Goal: Task Accomplishment & Management: Contribute content

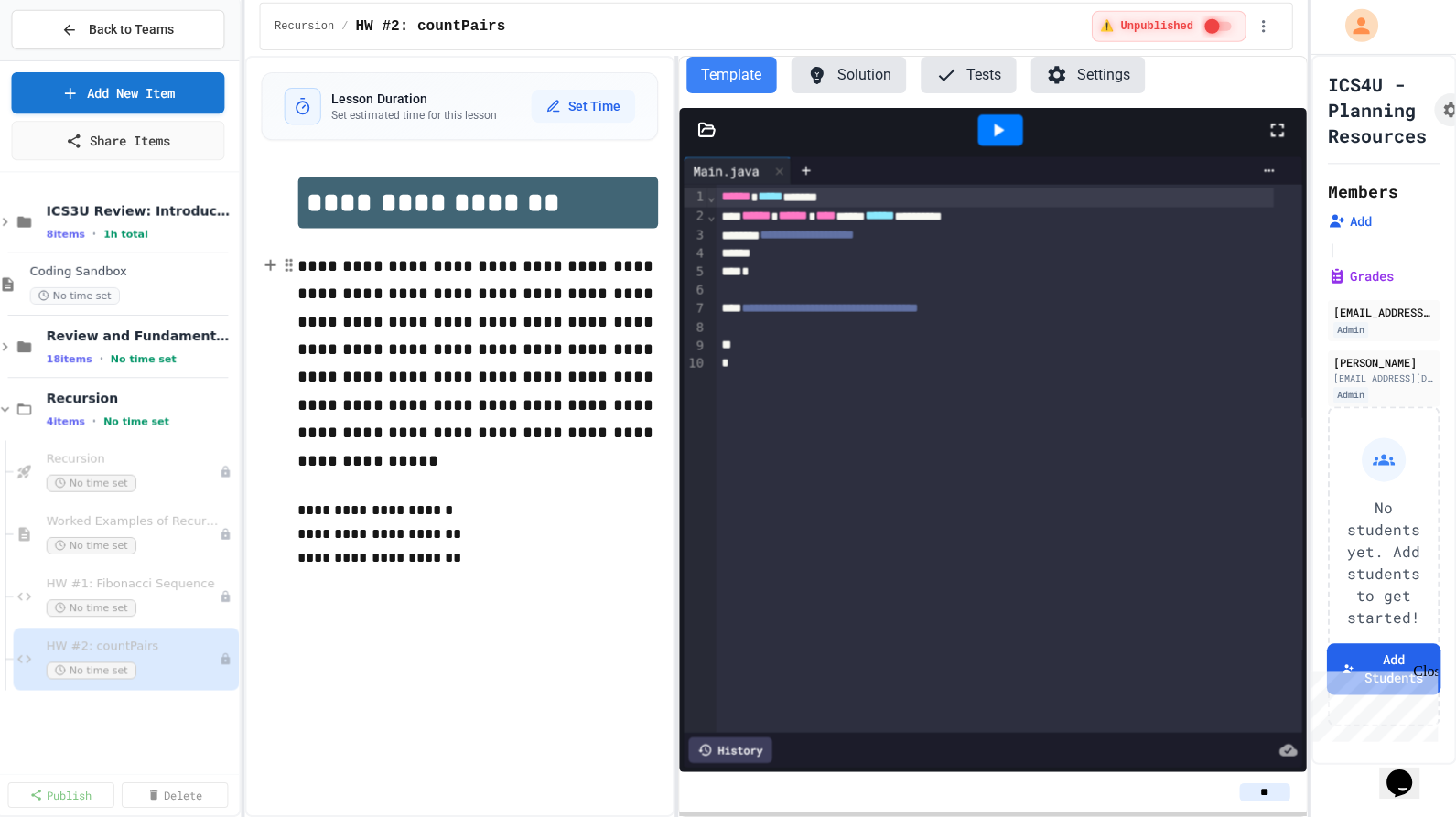
click at [498, 349] on span "**********" at bounding box center [480, 364] width 359 height 211
click at [50, 22] on button "Back to Teams" at bounding box center [123, 32] width 212 height 40
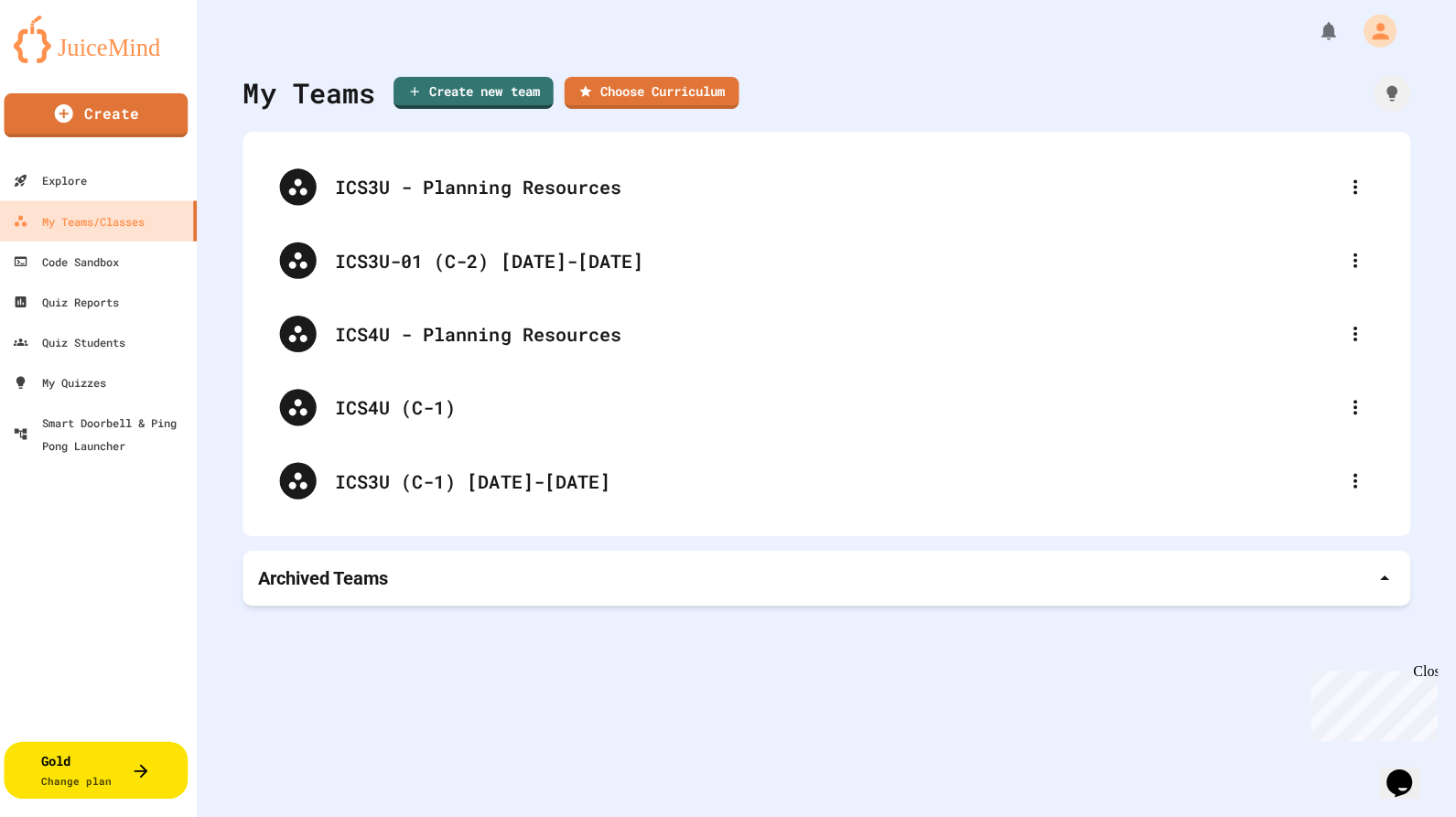
click at [395, 400] on div "ICS4U (C-1)" at bounding box center [837, 409] width 999 height 28
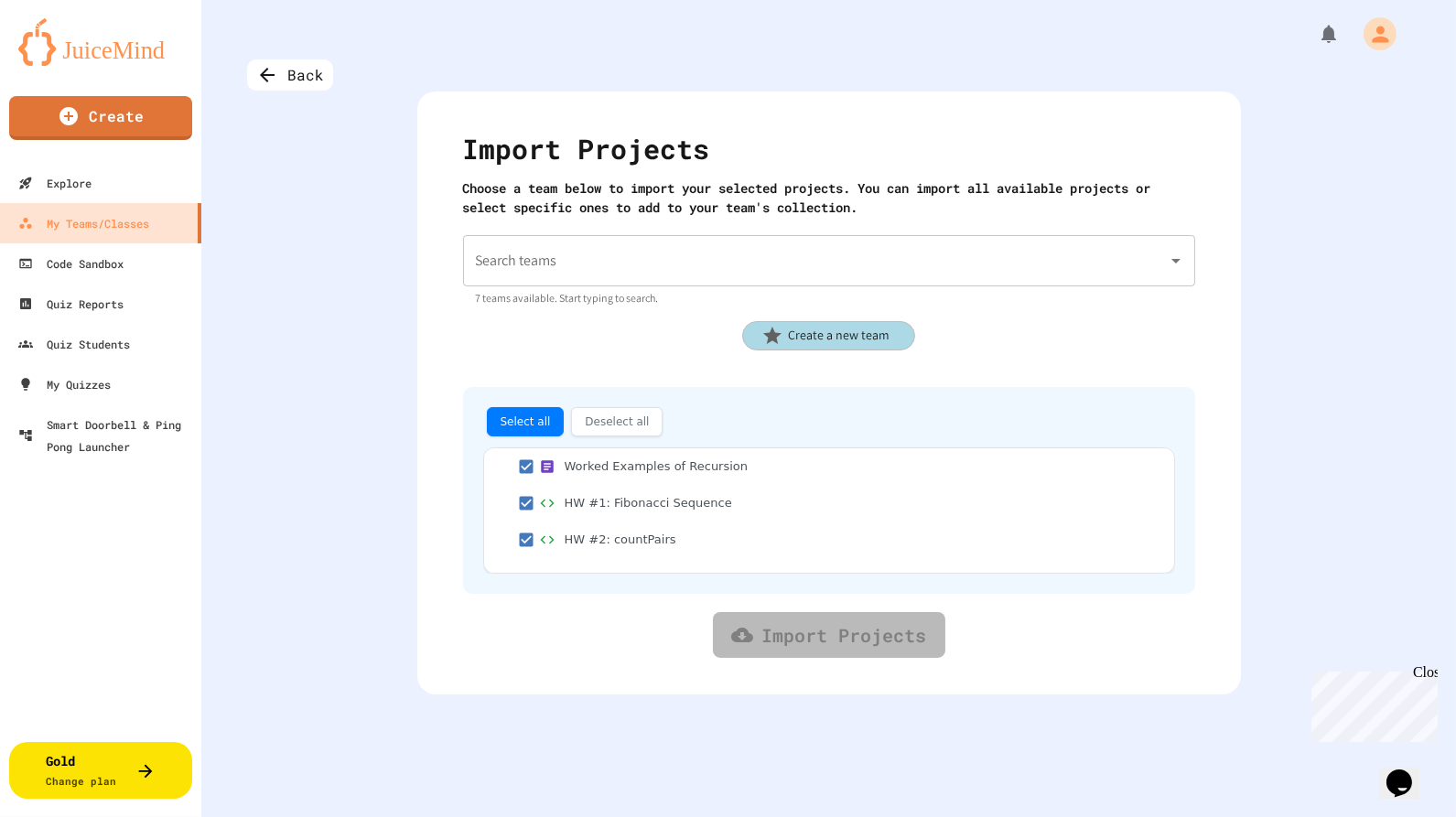
click at [538, 294] on p "7 teams available. Start typing to search." at bounding box center [829, 299] width 706 height 18
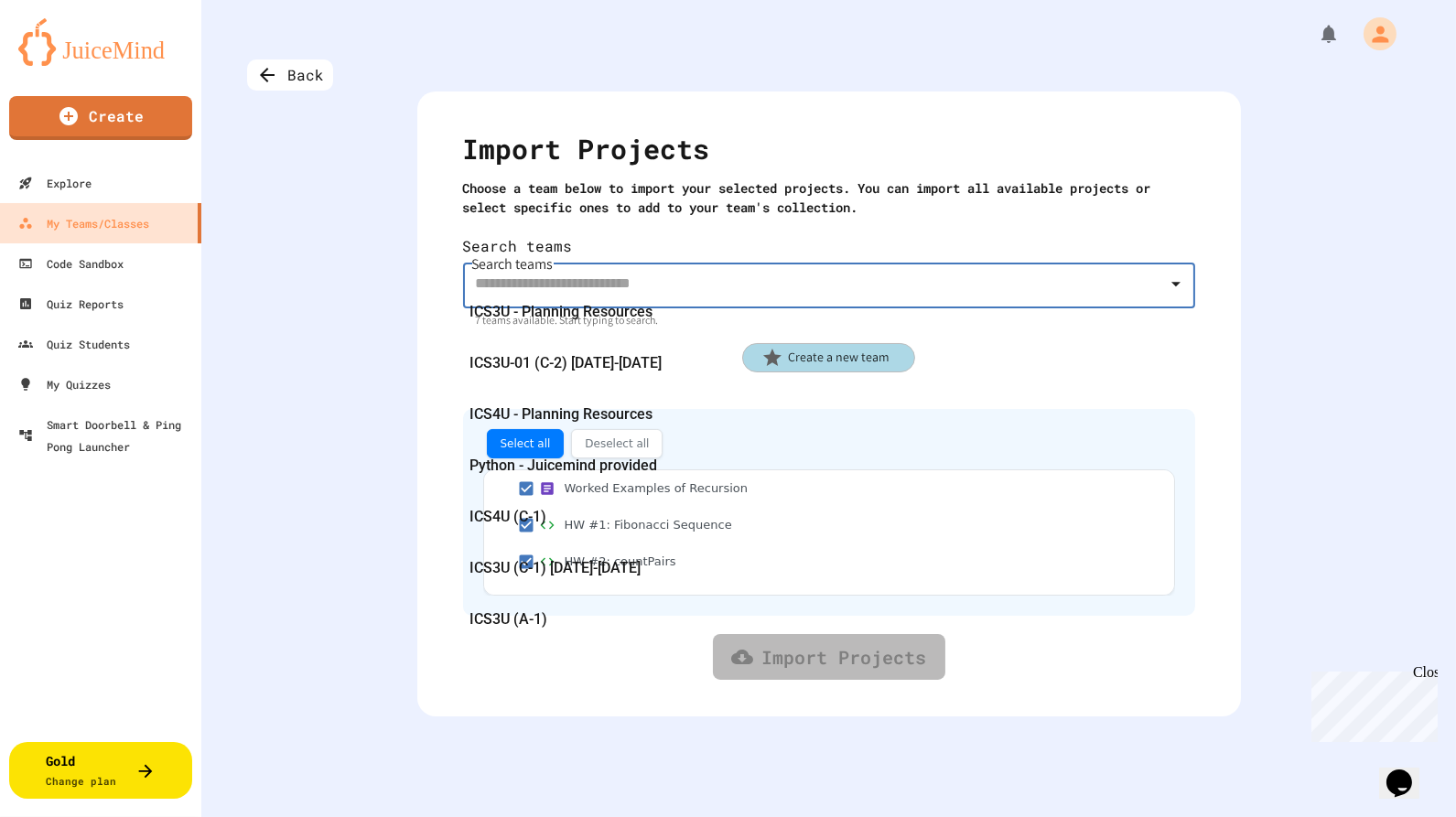
click at [500, 516] on span "ICS4U (C-1)" at bounding box center [507, 517] width 77 height 30
type input "**********"
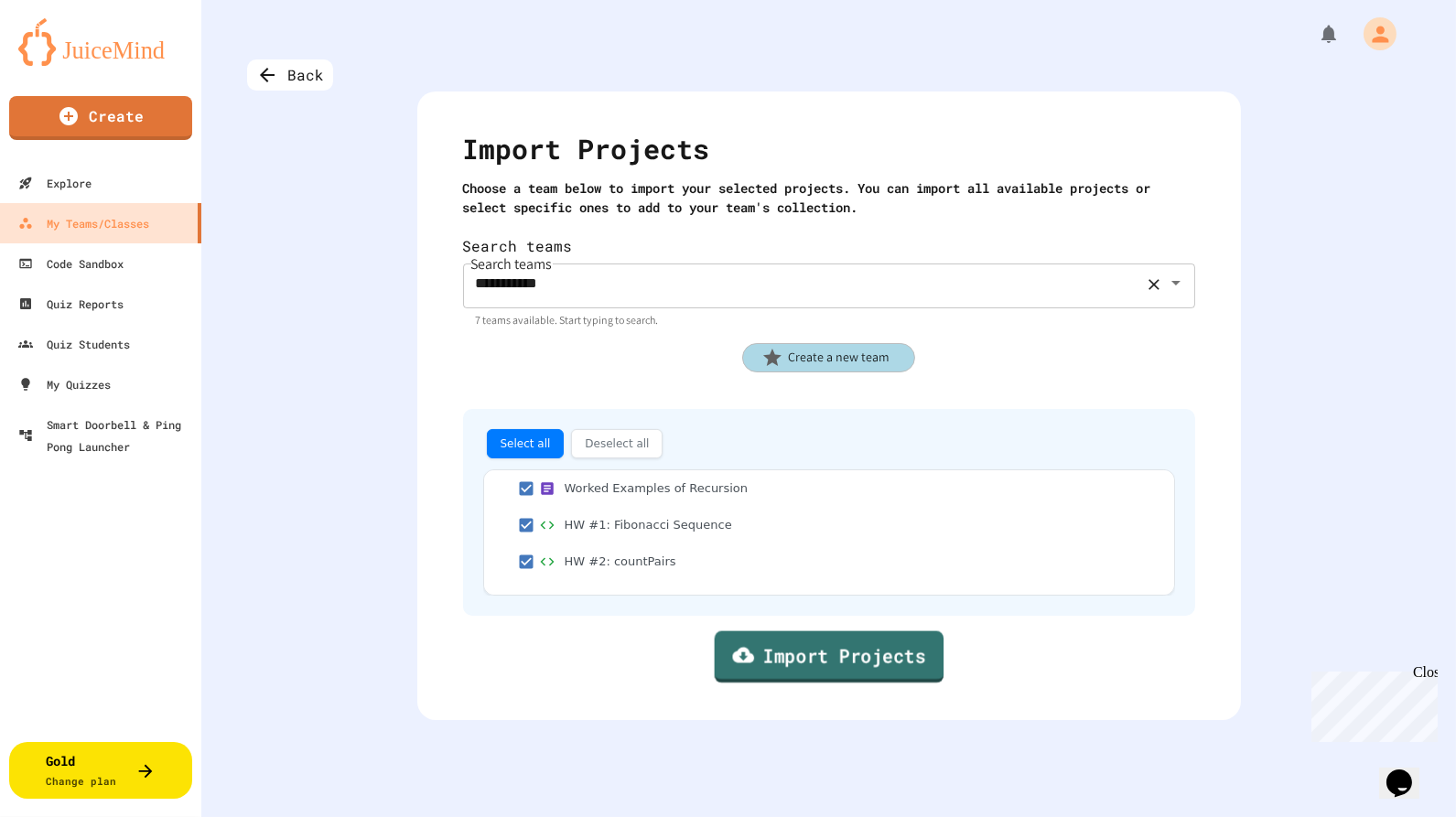
click at [839, 632] on link "Import Projects" at bounding box center [828, 657] width 230 height 53
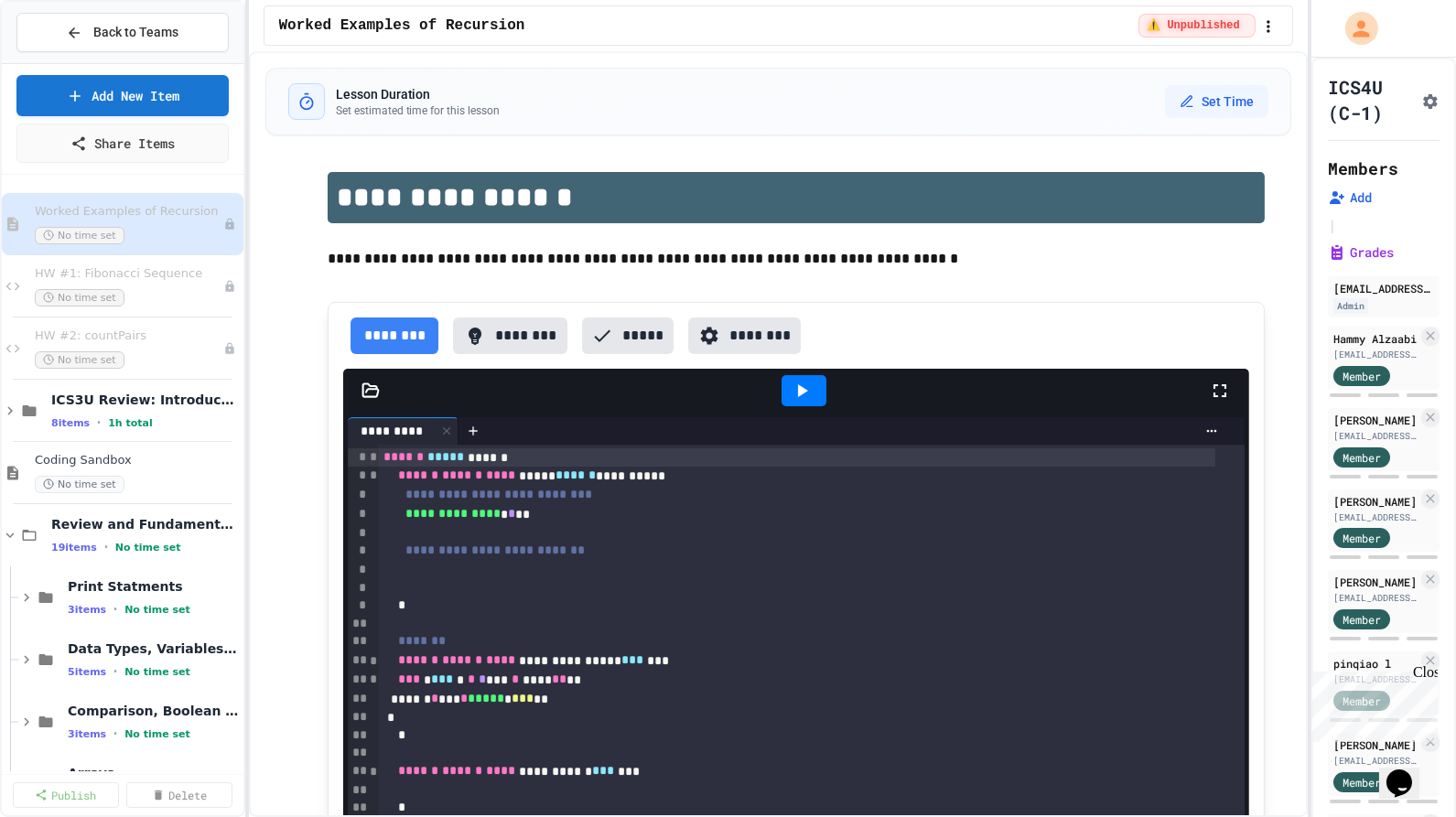
click at [69, 329] on span "HW #2: countPairs" at bounding box center [129, 336] width 188 height 16
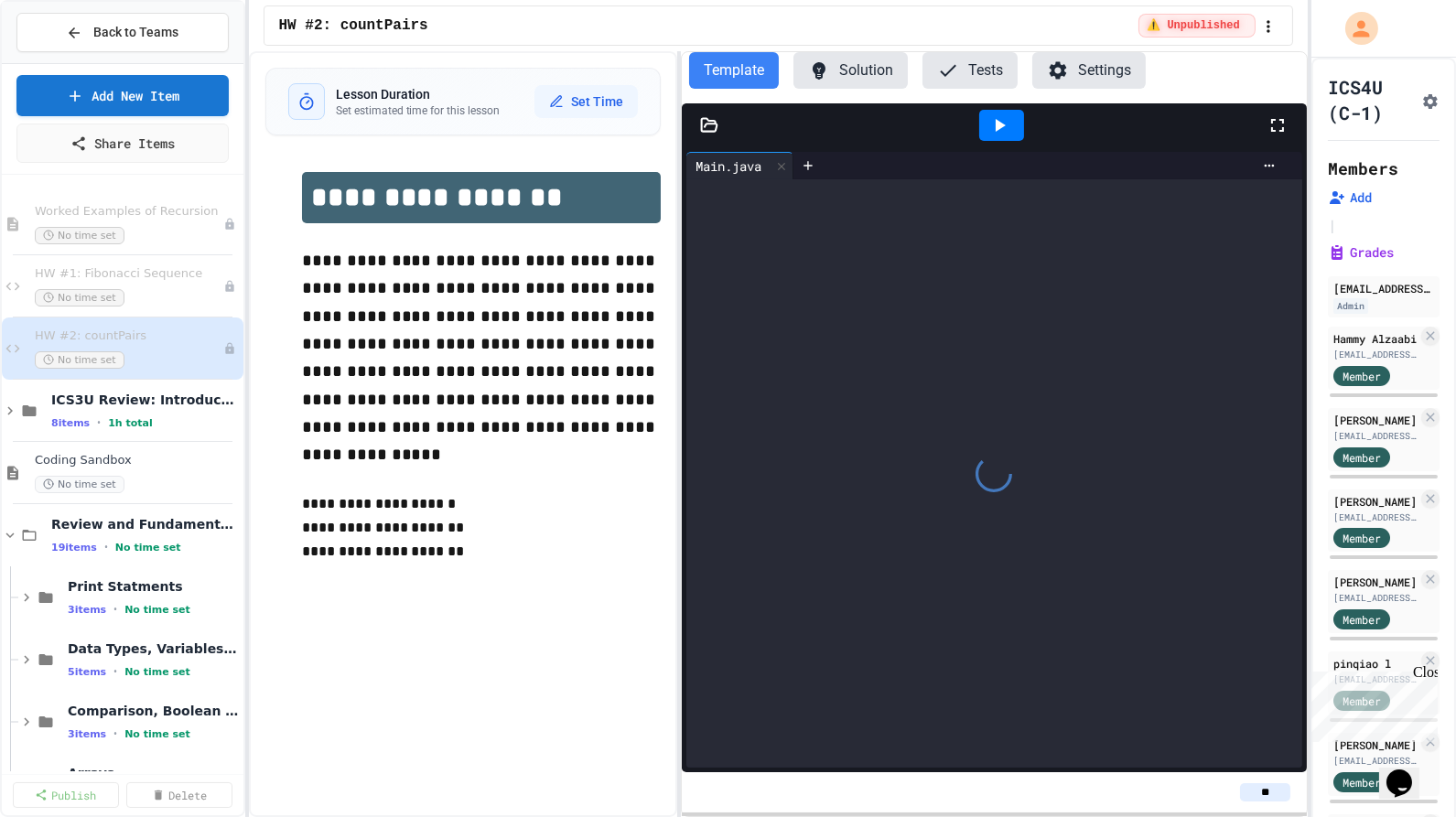
click at [50, 262] on div "HW #1: Fibonacci Sequence No time set" at bounding box center [123, 286] width 242 height 62
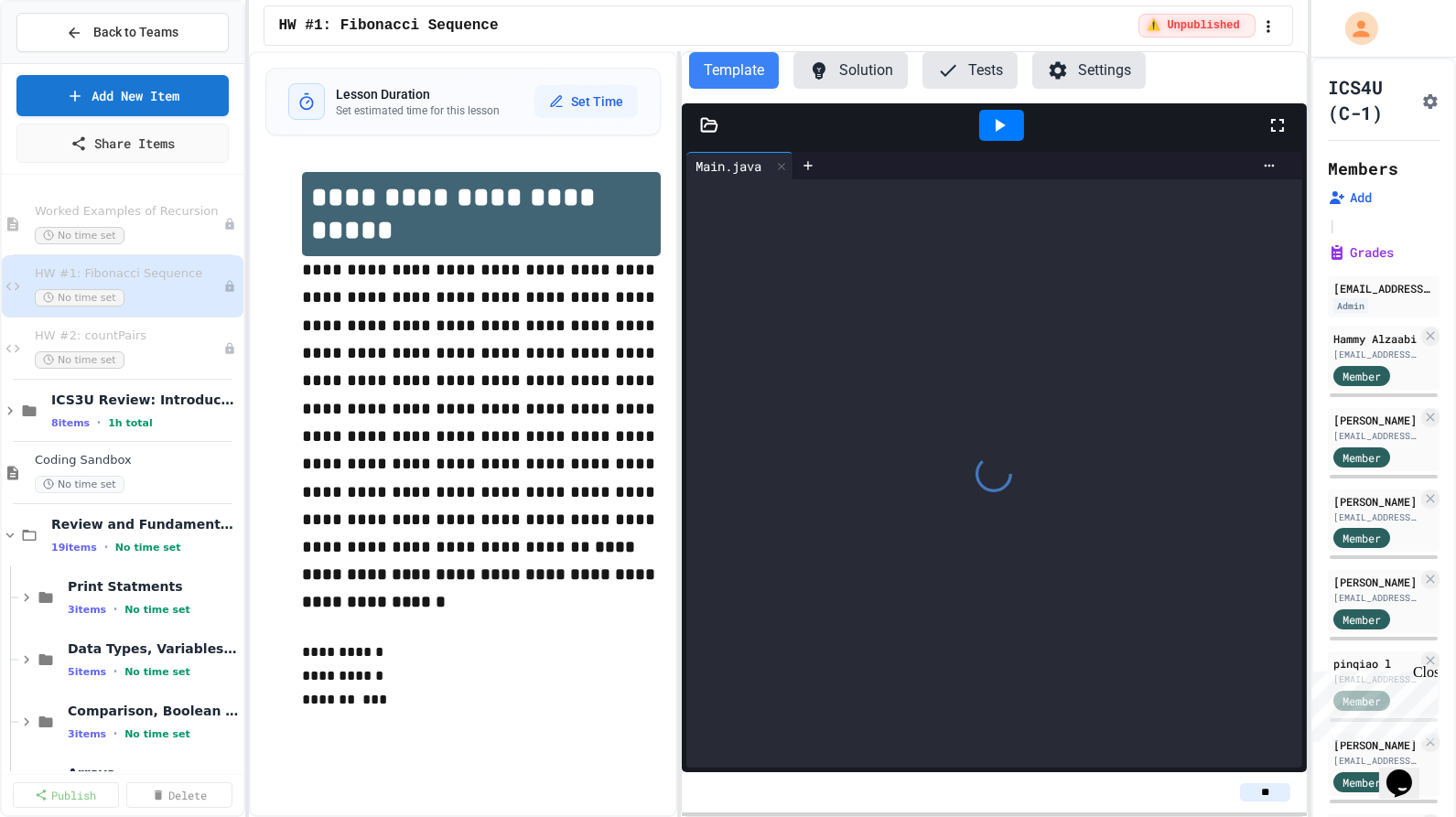
click at [58, 210] on span "Worked Examples of Recursion" at bounding box center [129, 211] width 188 height 16
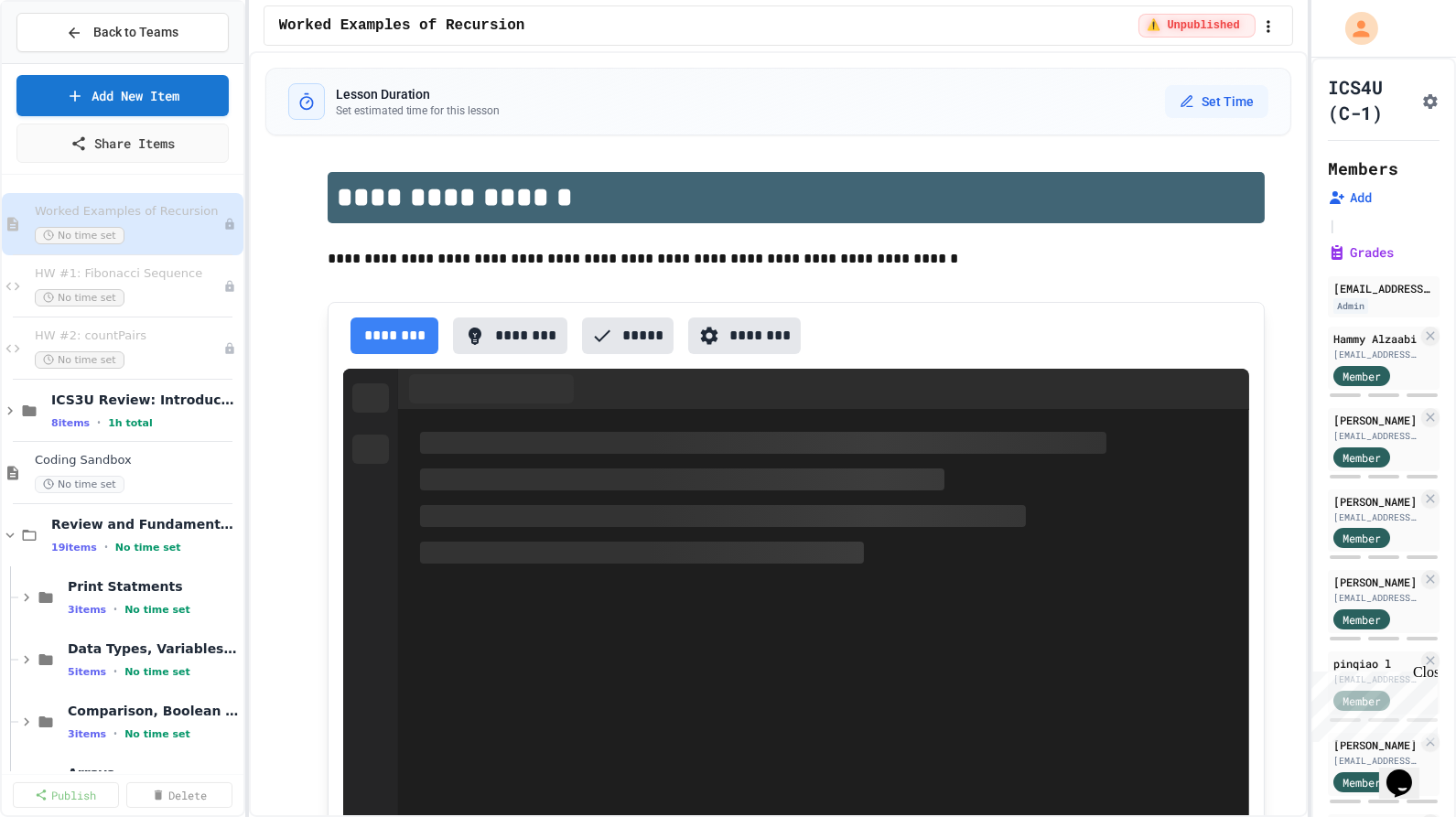
click at [47, 246] on div "Worked Examples of Recursion No time set" at bounding box center [123, 223] width 242 height 62
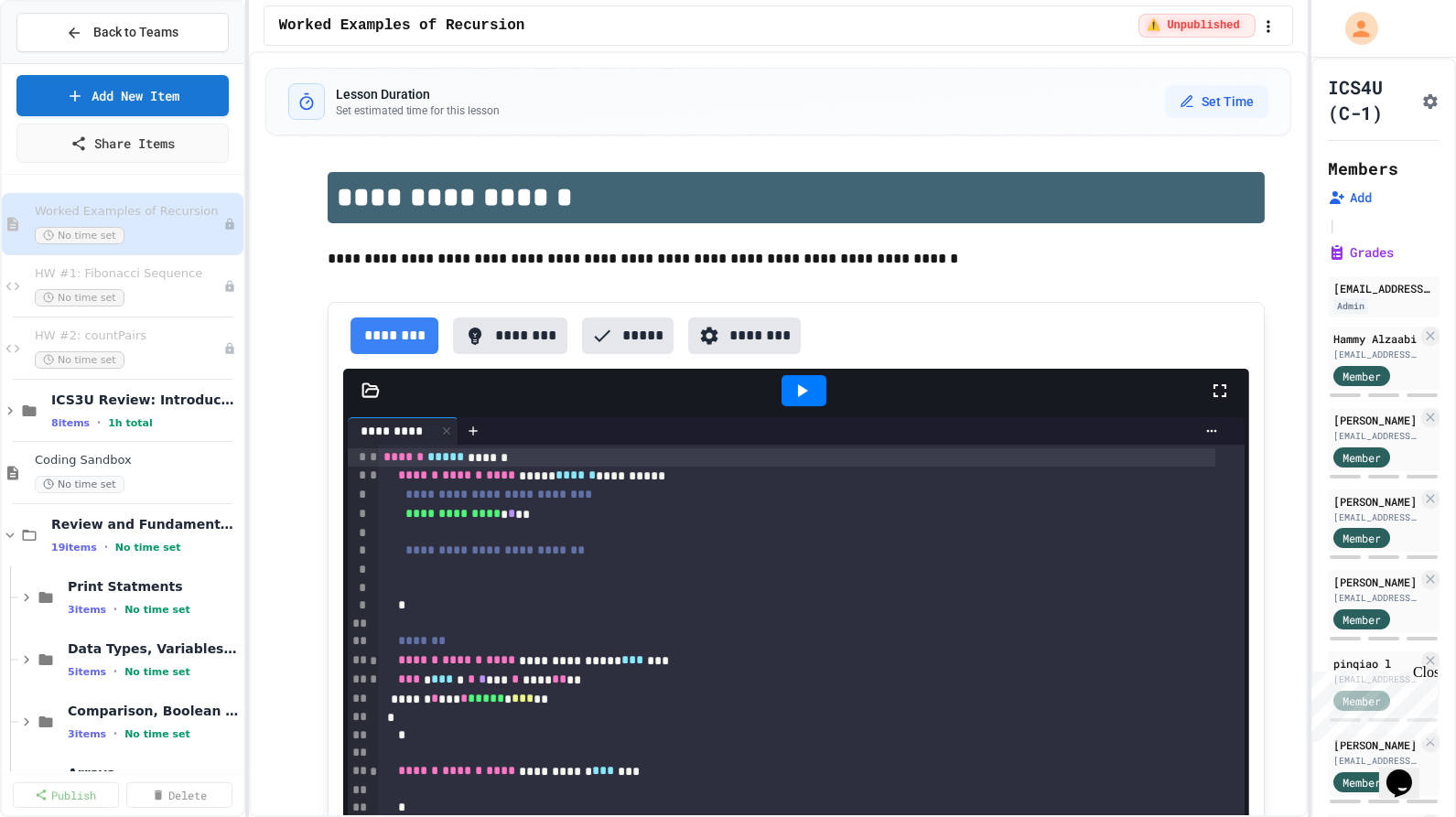
click at [26, 280] on div "HW #1: Fibonacci Sequence No time set" at bounding box center [123, 286] width 242 height 62
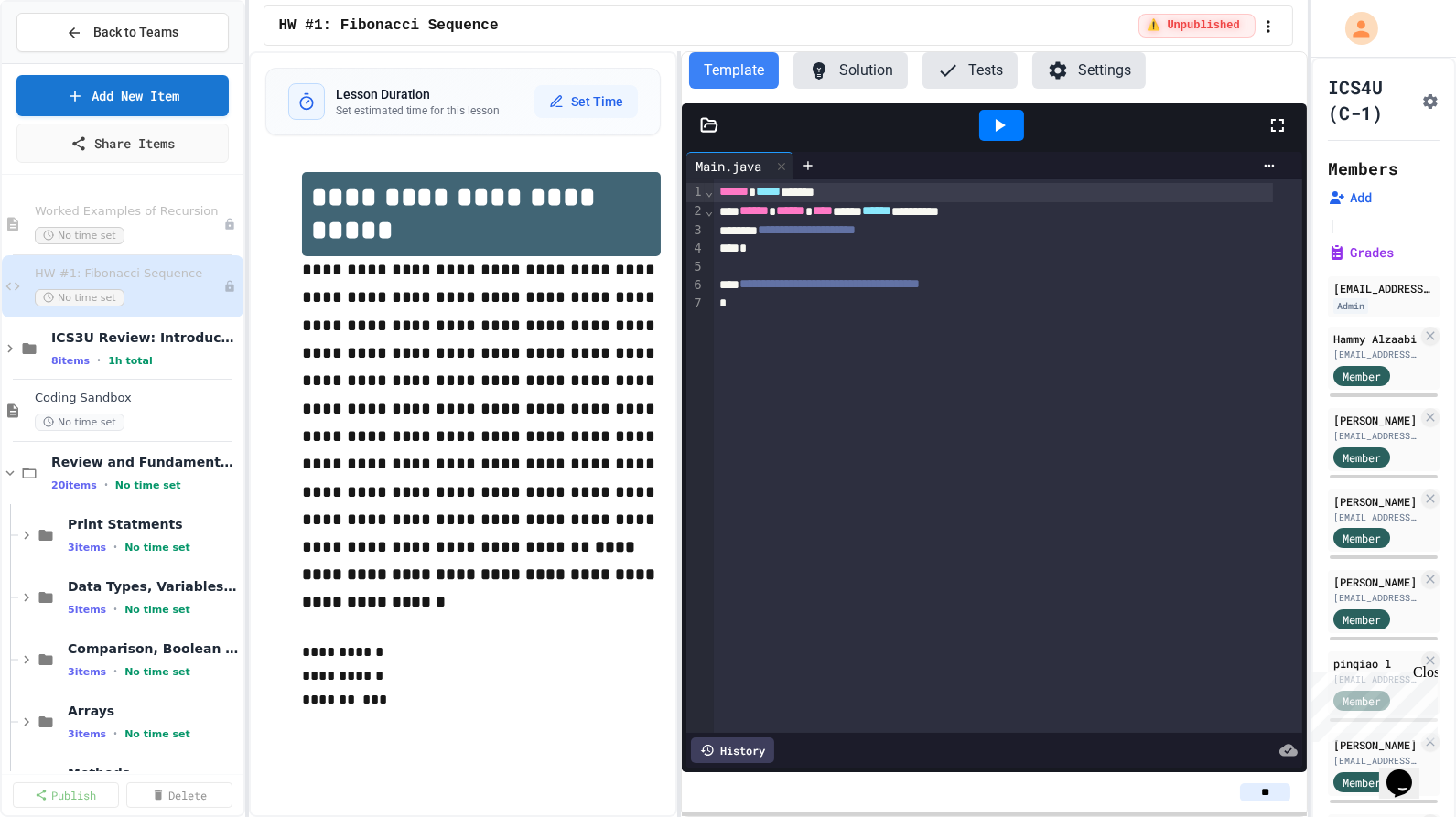
click at [12, 470] on icon at bounding box center [10, 473] width 8 height 6
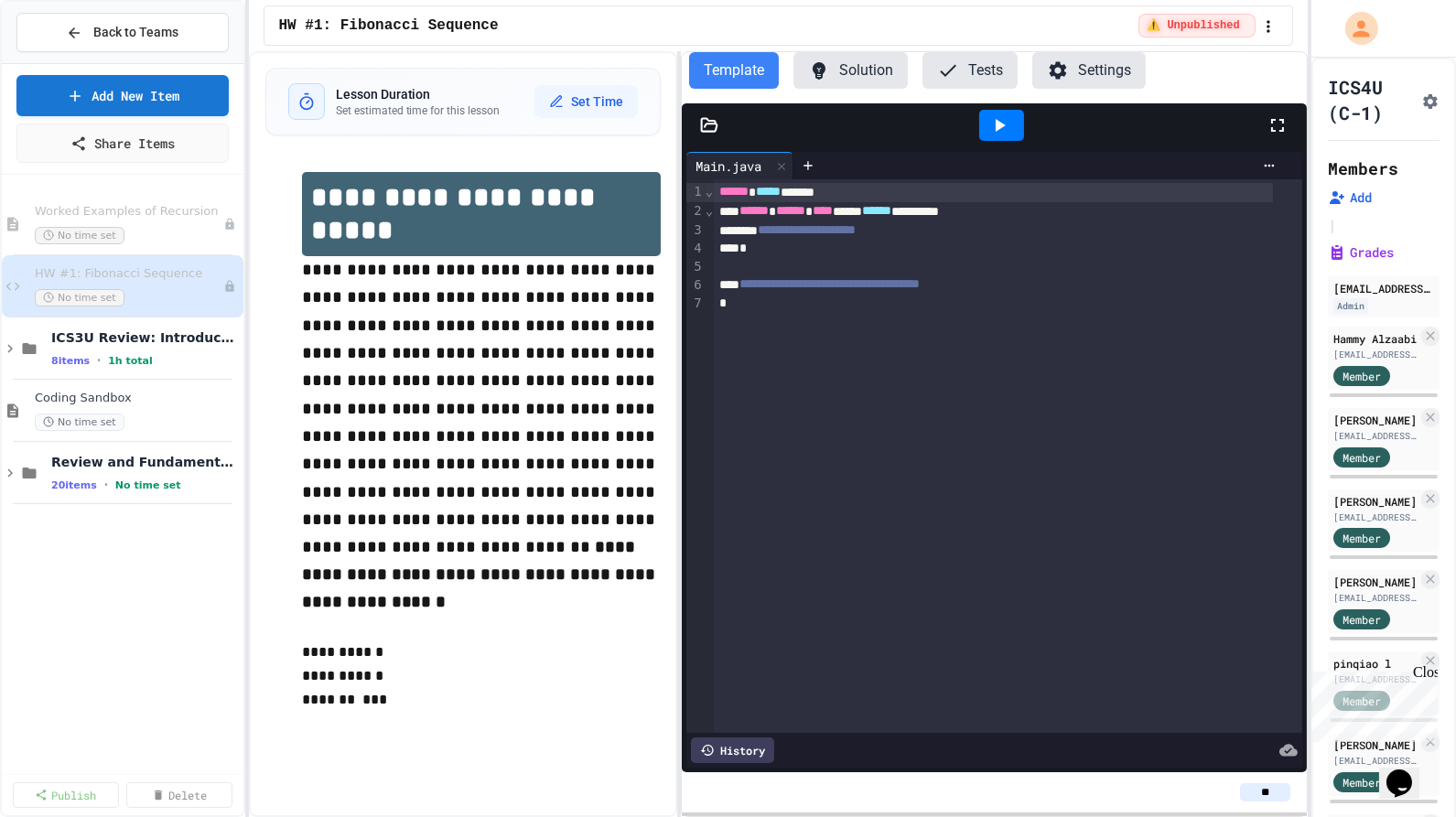
click at [18, 476] on icon at bounding box center [30, 473] width 22 height 17
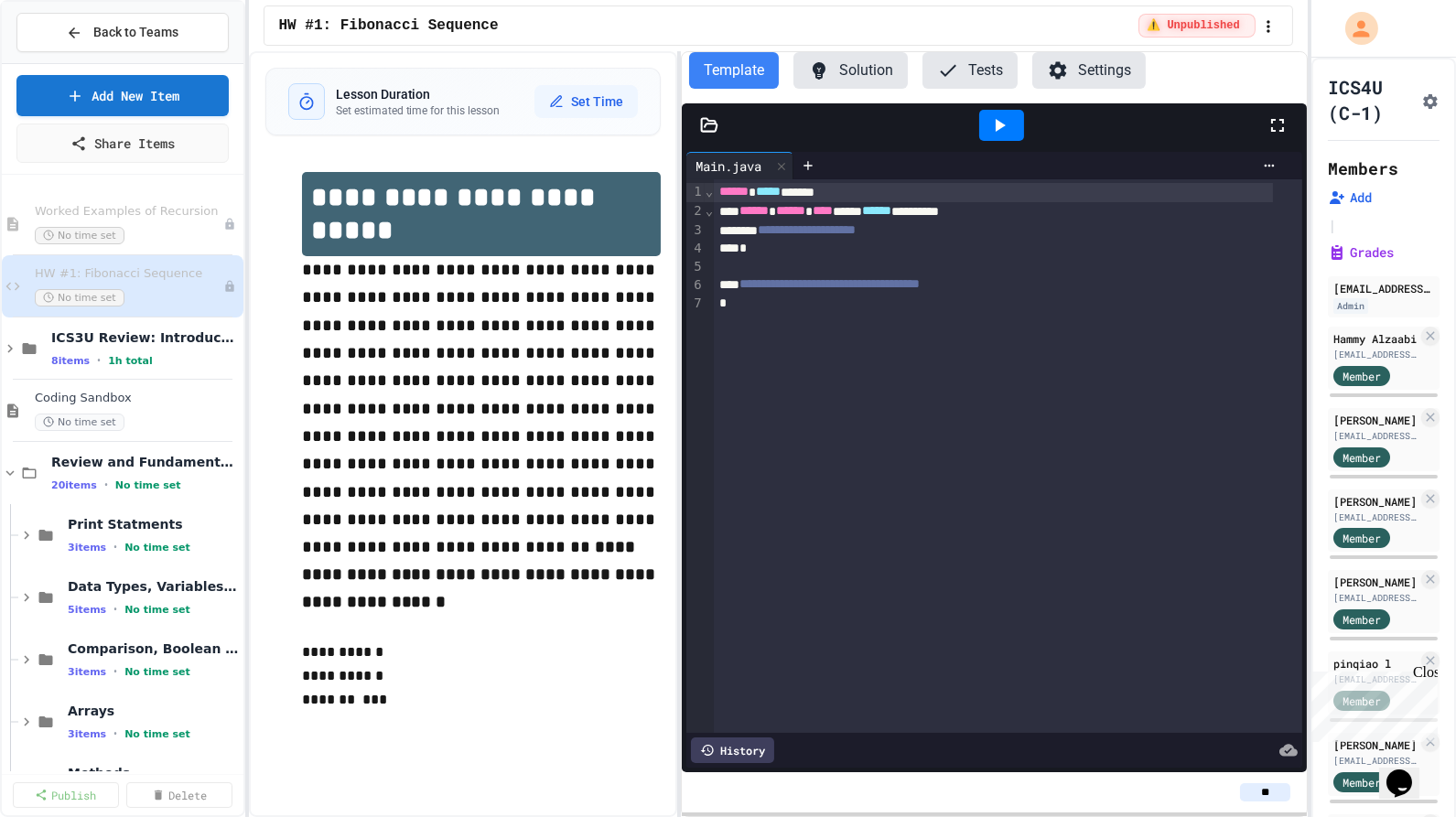
scroll to position [179, 0]
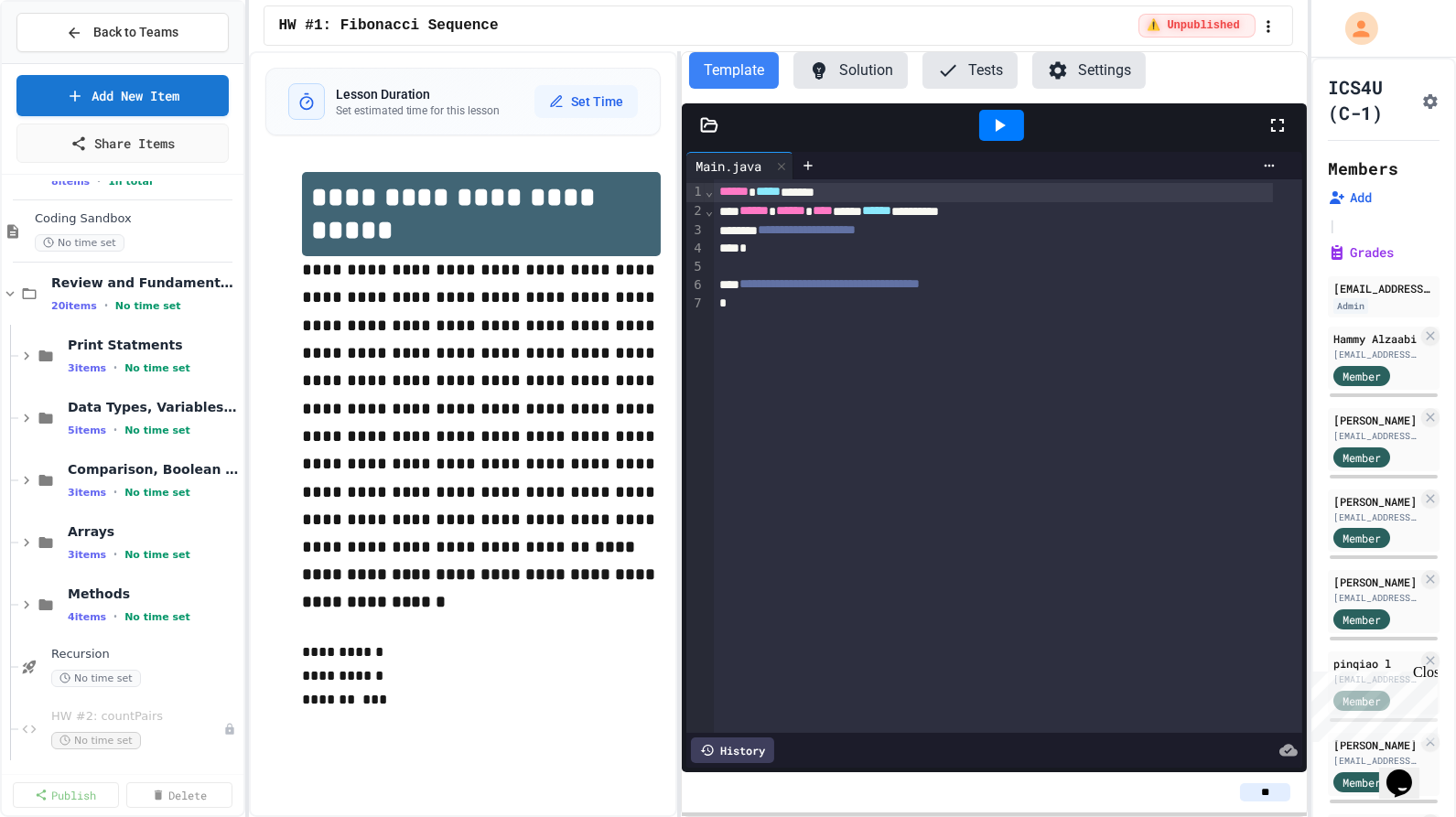
click at [6, 293] on icon at bounding box center [10, 294] width 17 height 17
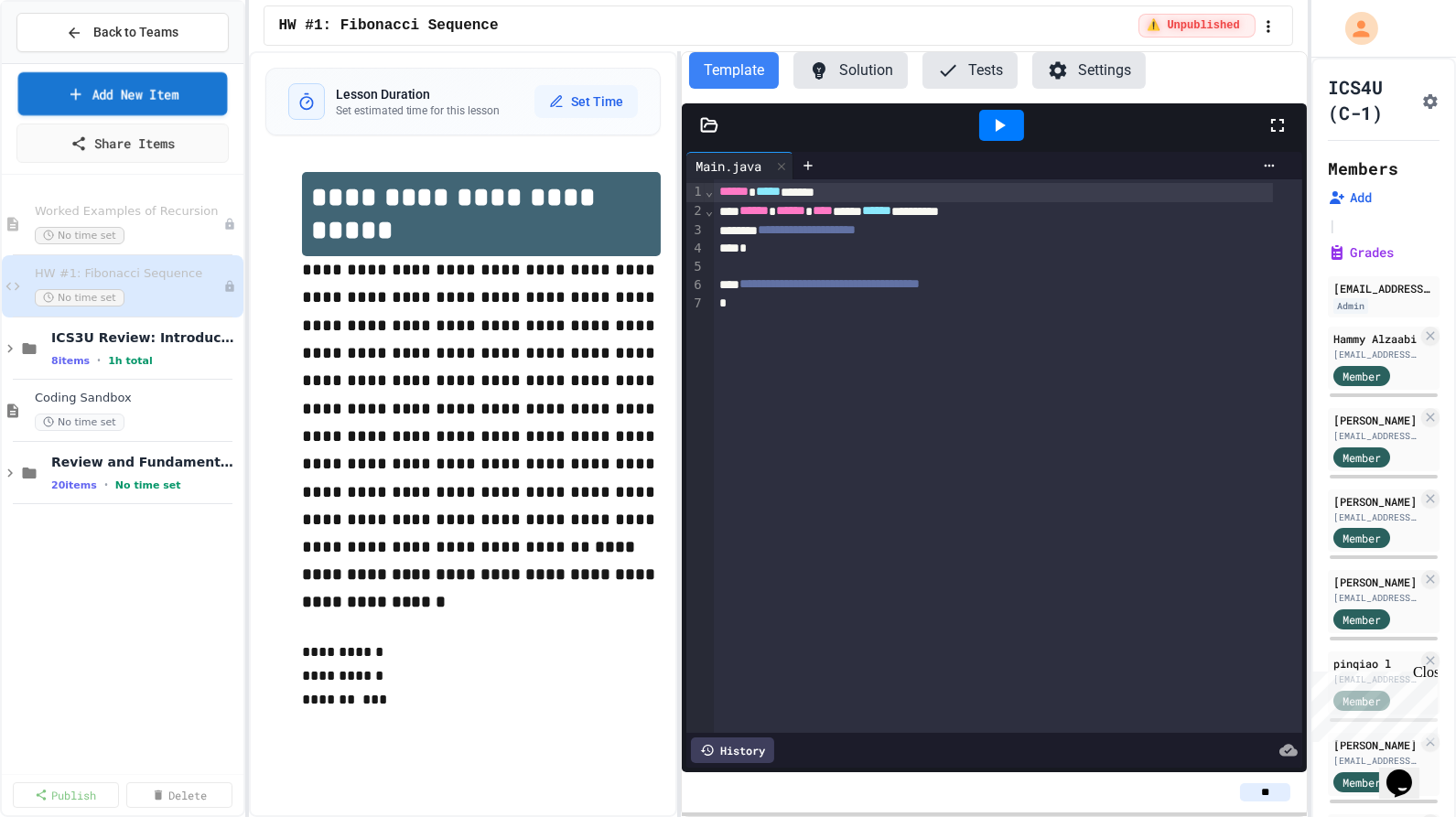
click at [122, 89] on link "Add New Item" at bounding box center [123, 93] width 208 height 43
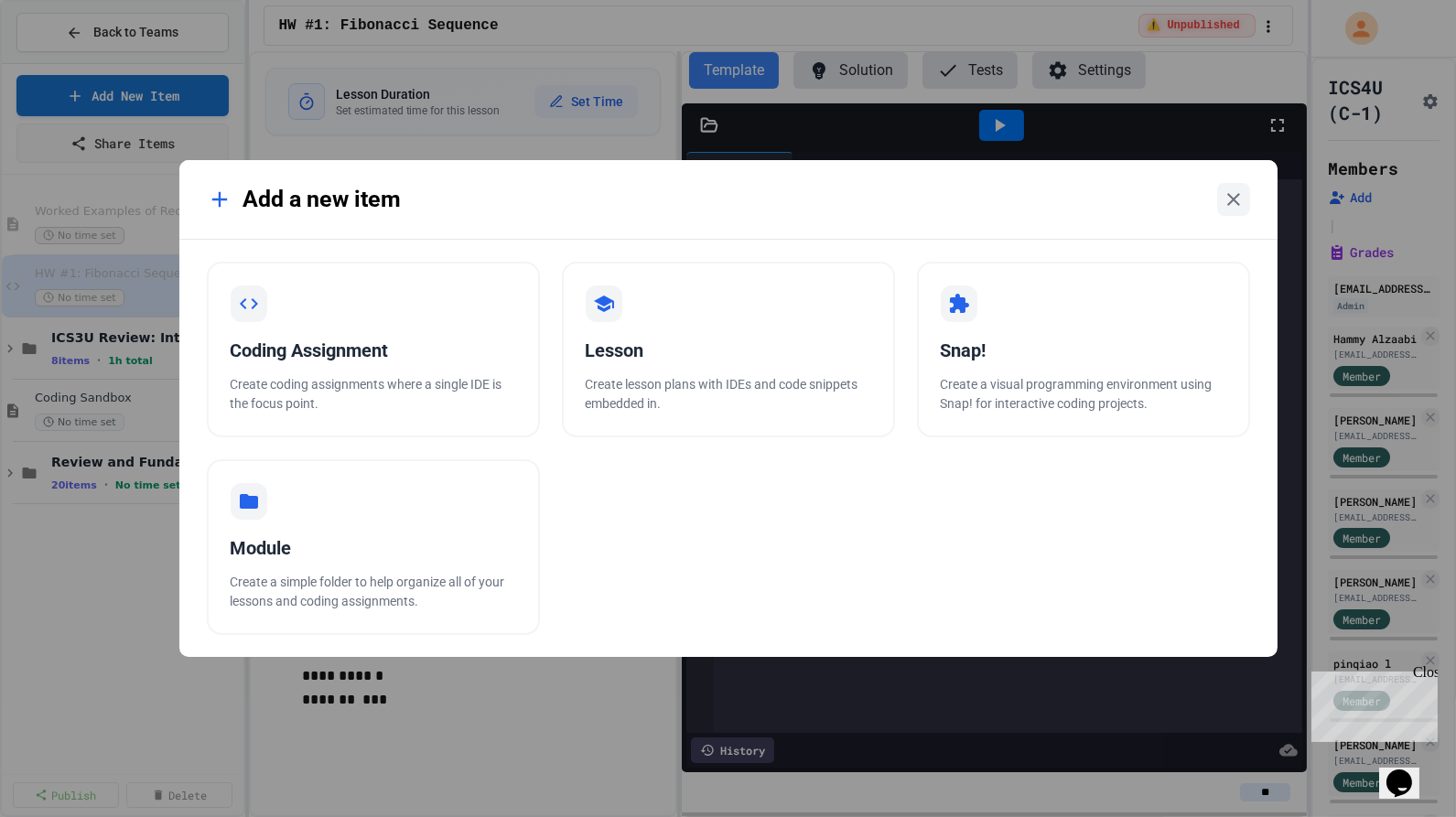
click at [266, 539] on div "Module" at bounding box center [373, 549] width 286 height 28
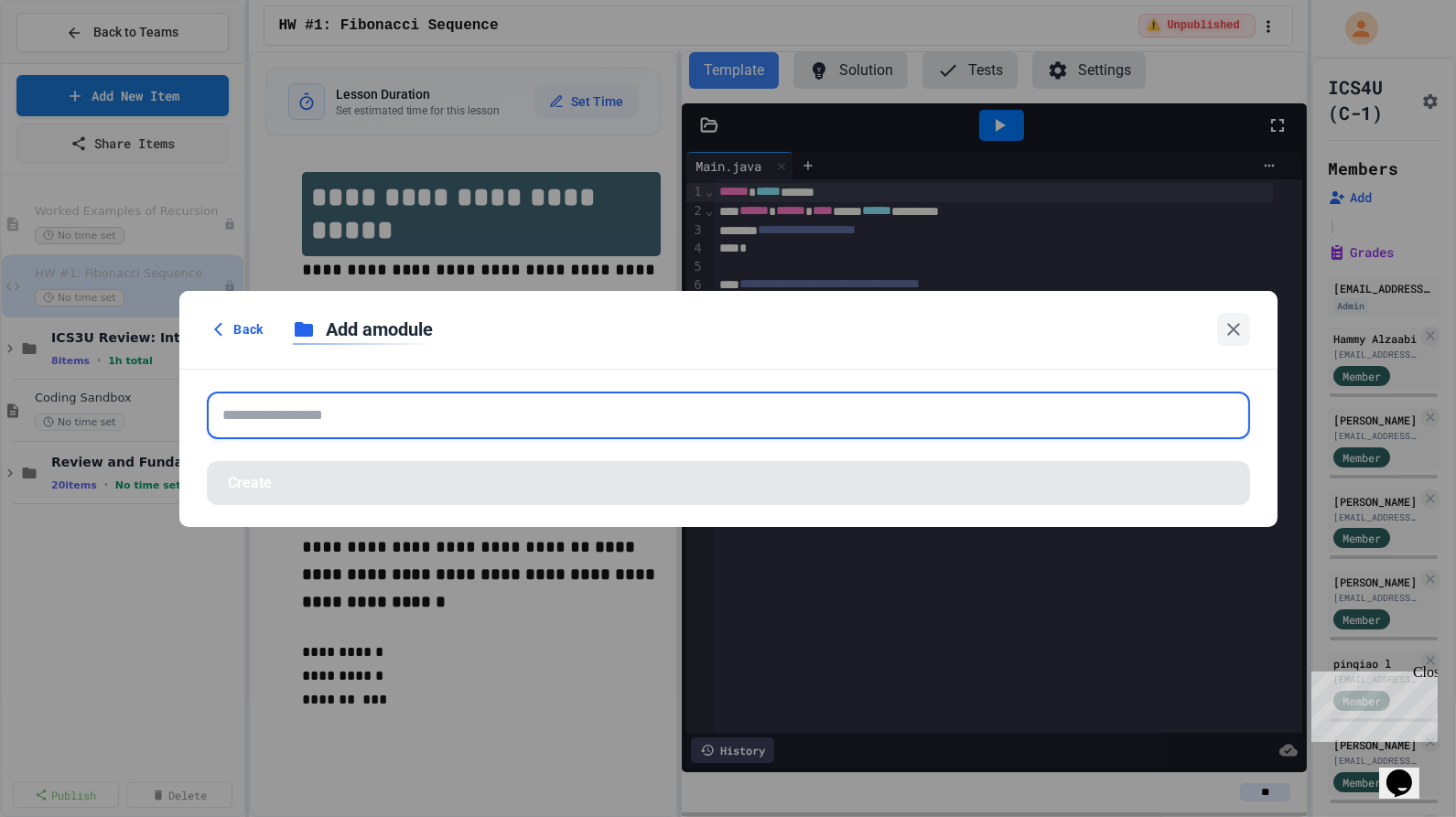
click at [258, 422] on input "text" at bounding box center [728, 416] width 1043 height 48
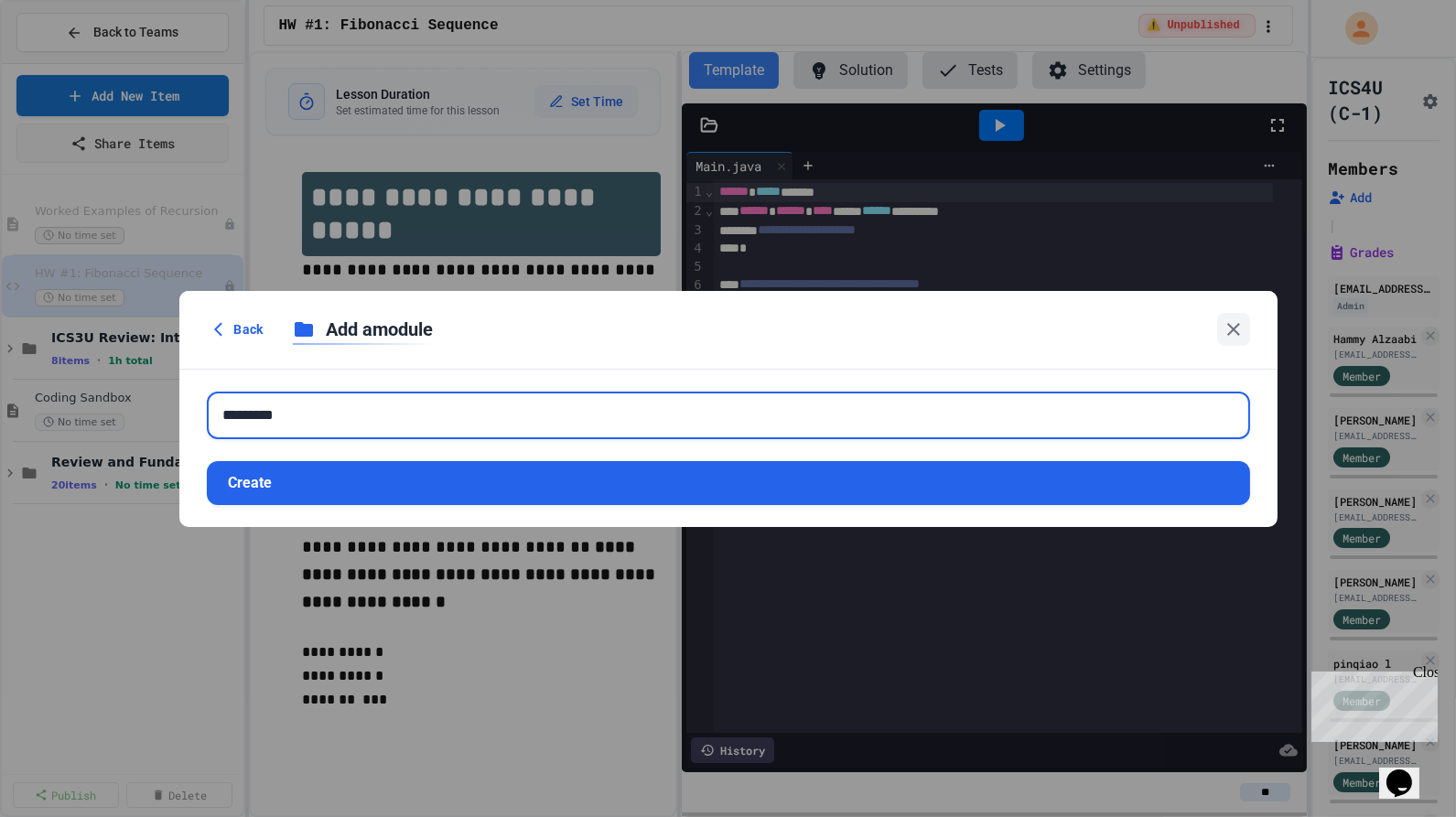
type input "*********"
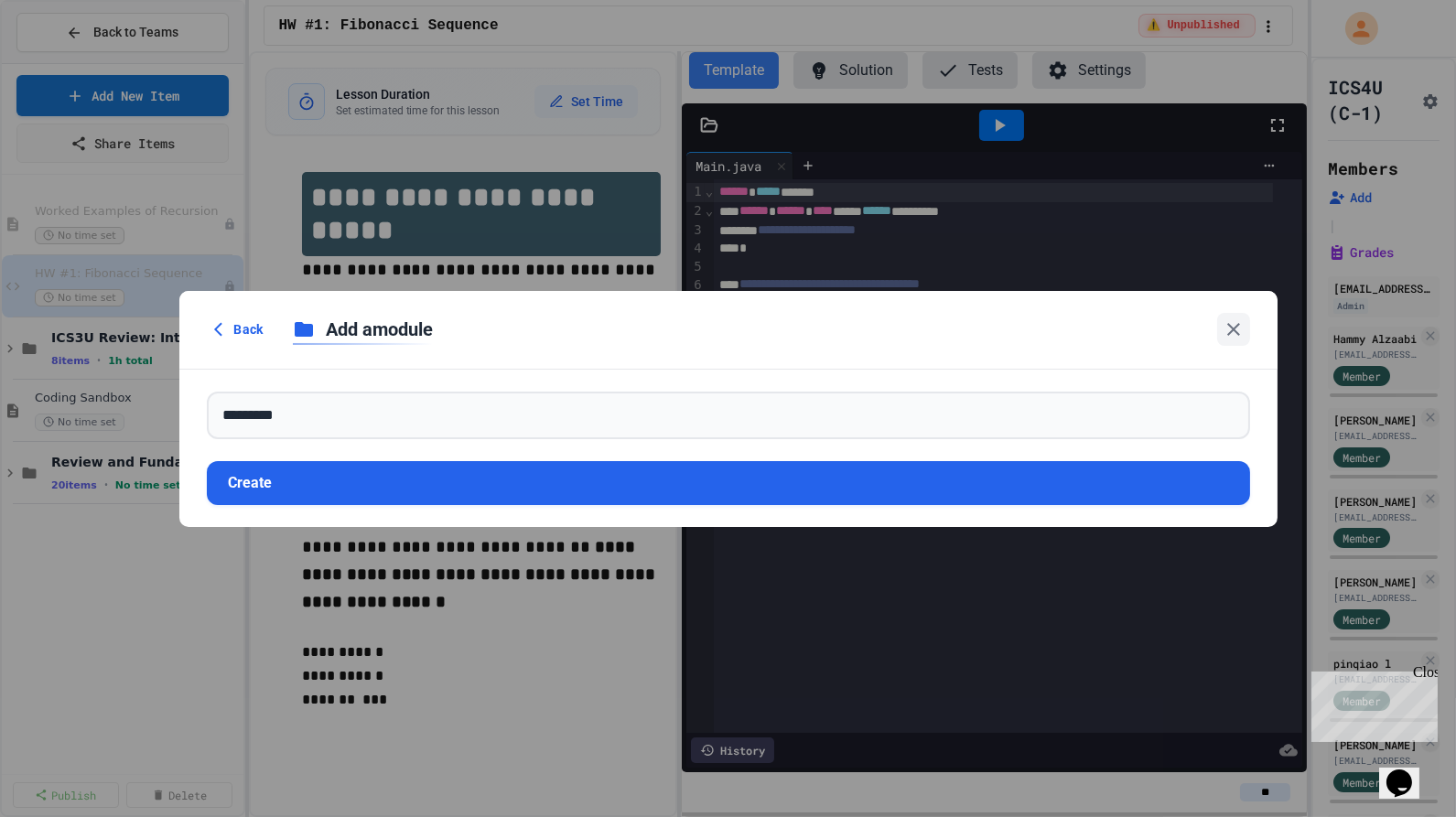
click at [259, 501] on button "Create" at bounding box center [728, 483] width 1043 height 44
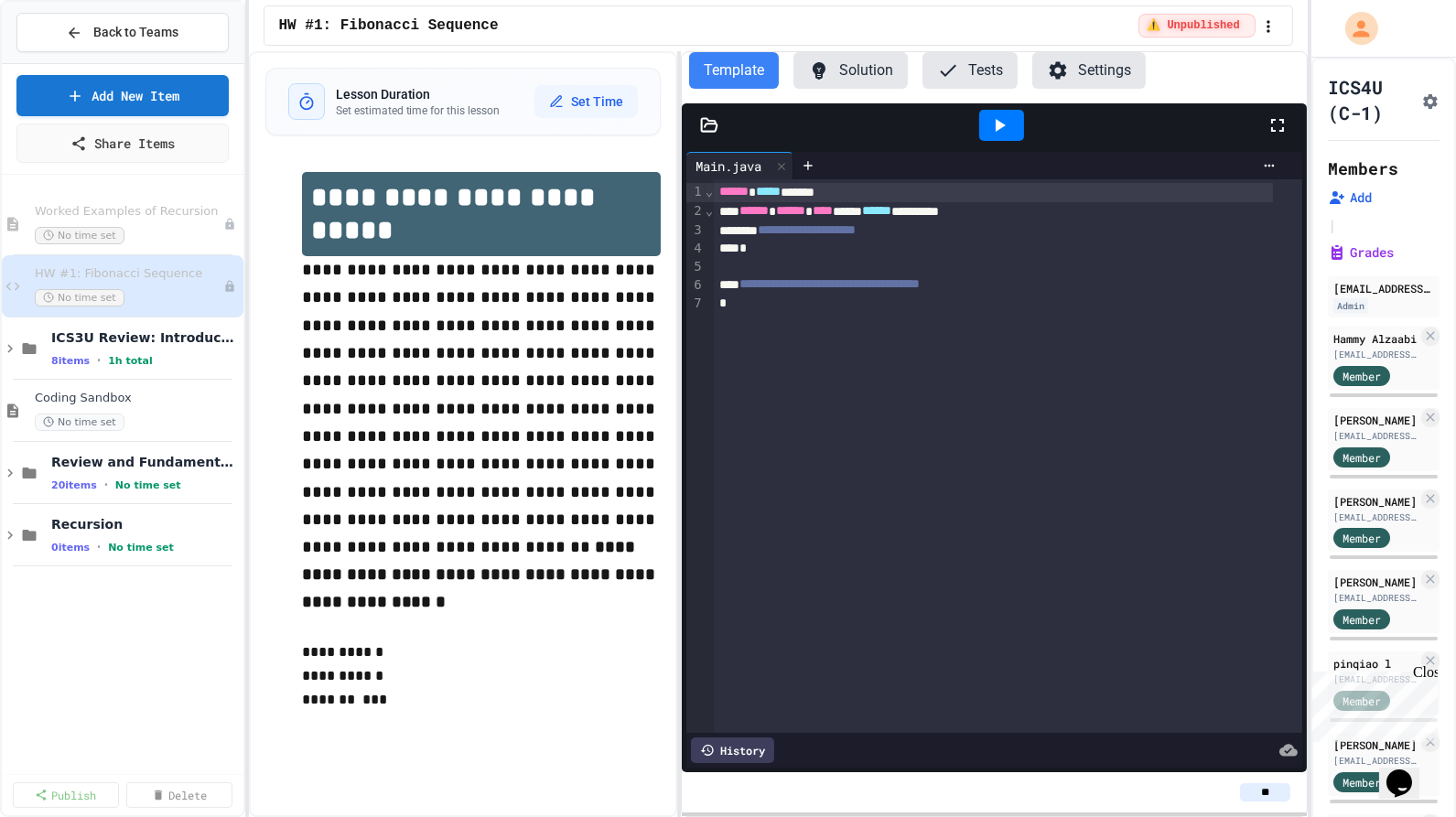
click at [85, 468] on span "Review and Fundamentals" at bounding box center [146, 462] width 188 height 17
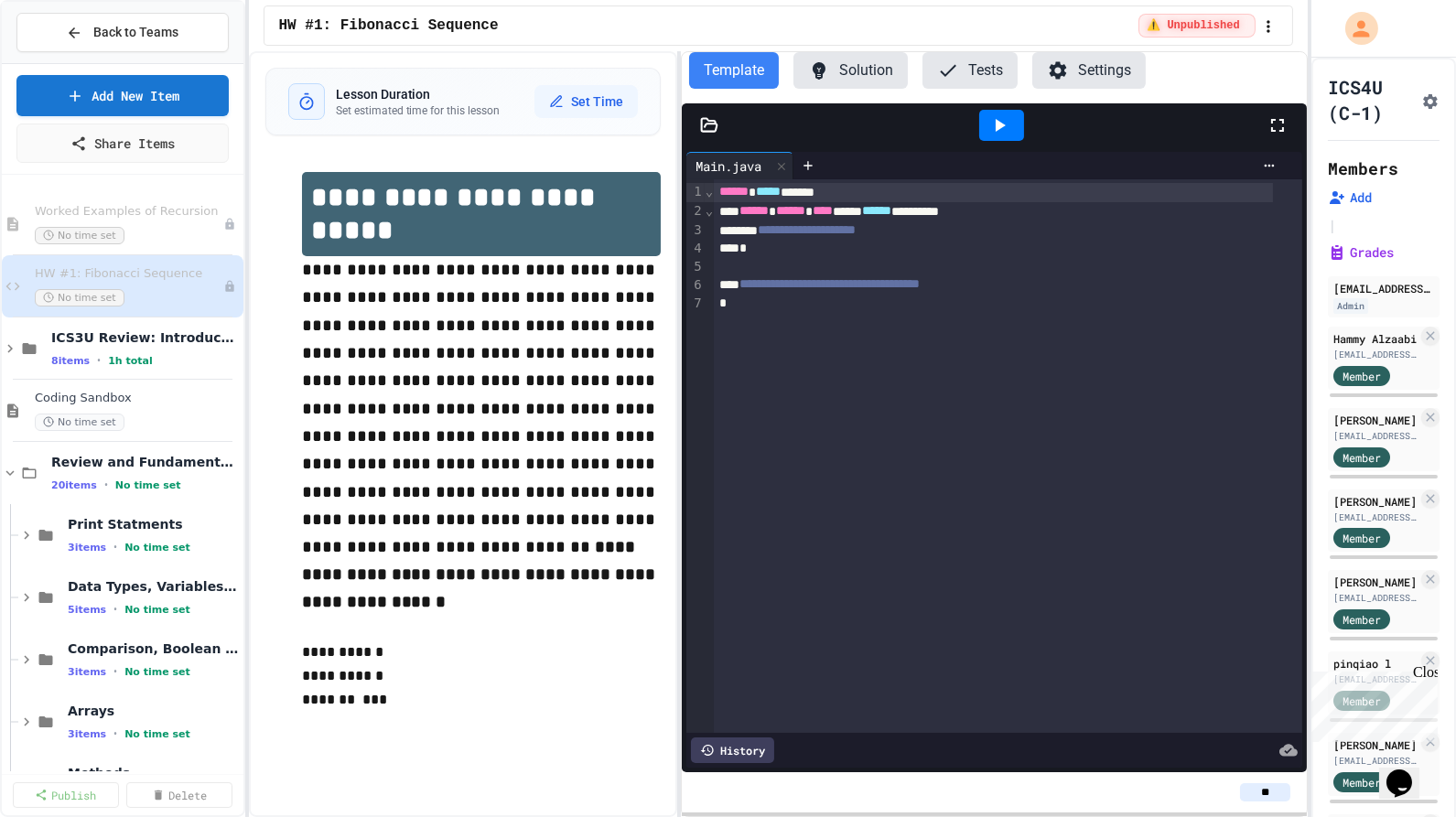
scroll to position [241, 0]
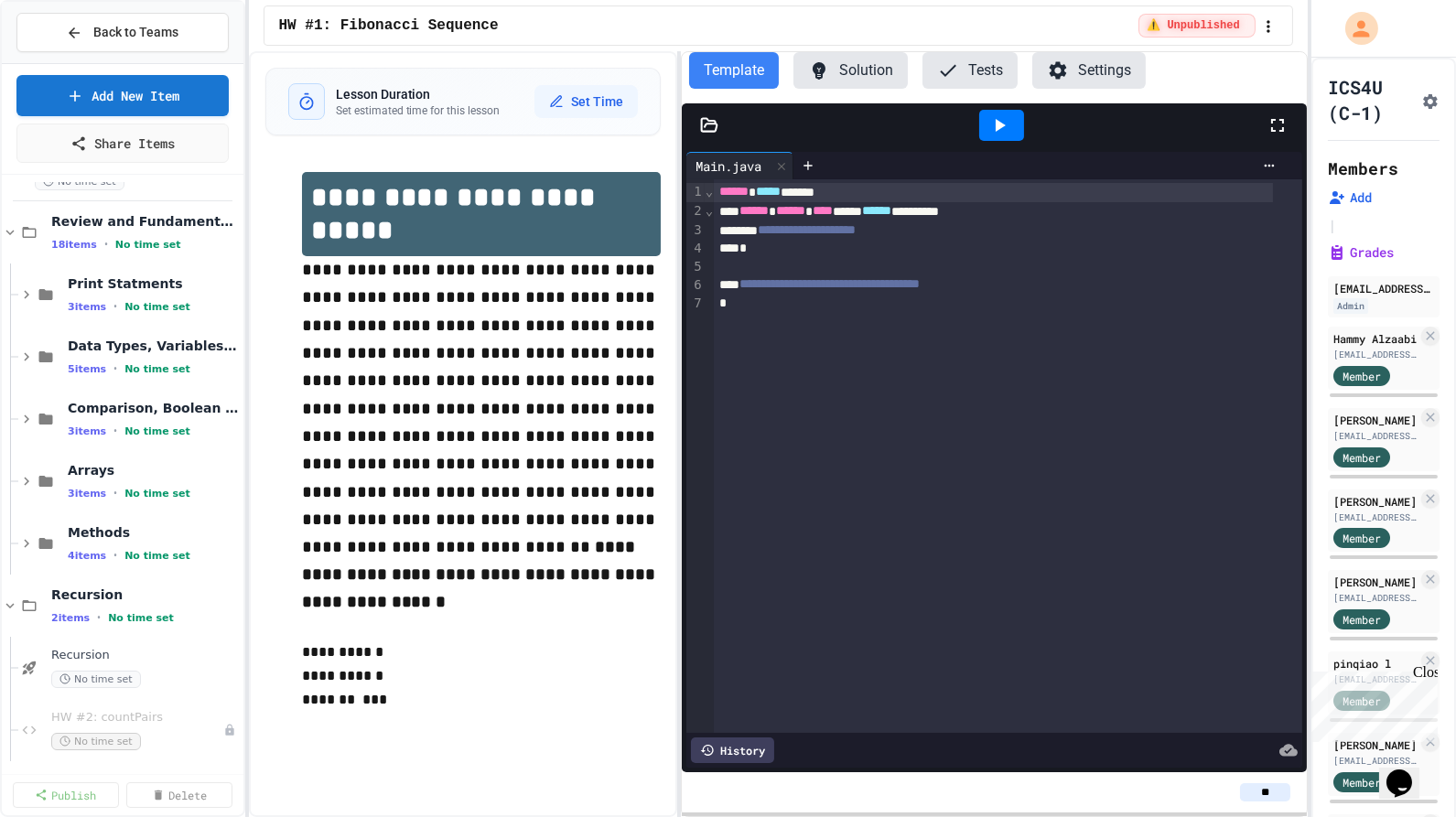
click at [6, 226] on icon at bounding box center [10, 232] width 17 height 17
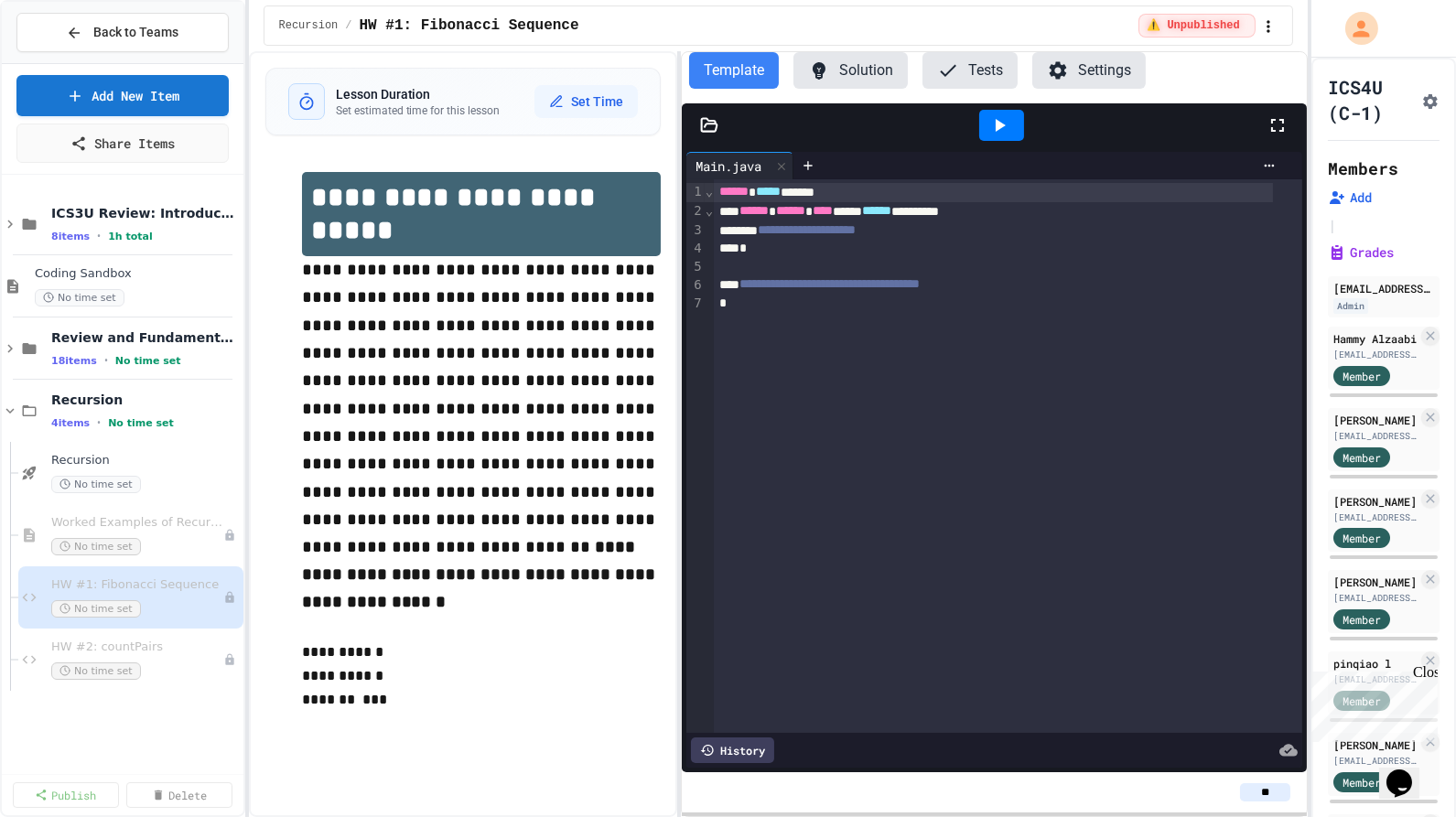
click at [90, 478] on span "No time set" at bounding box center [96, 484] width 89 height 18
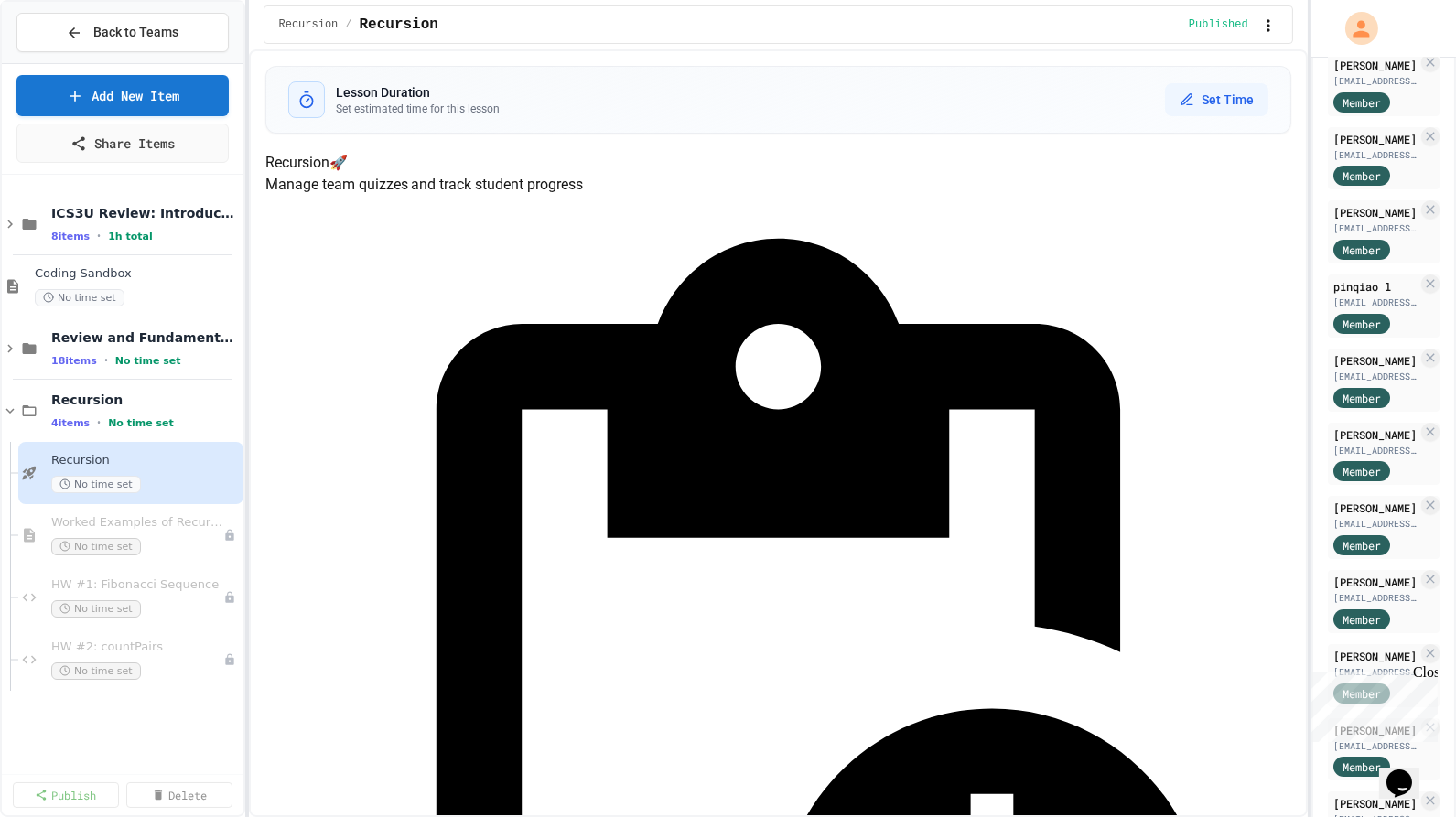
scroll to position [420, 0]
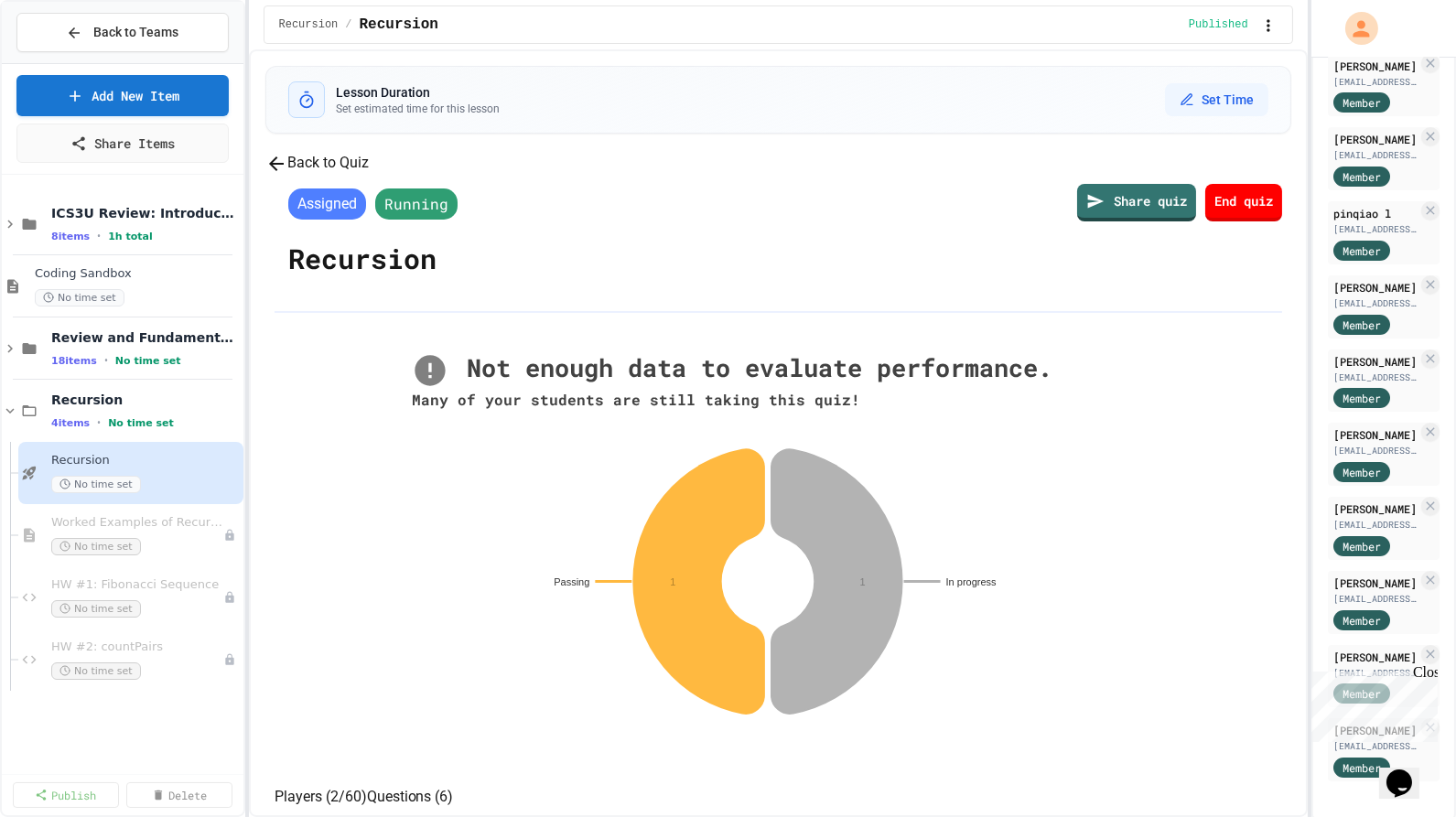
click at [369, 175] on button "Back to Quiz" at bounding box center [317, 163] width 103 height 23
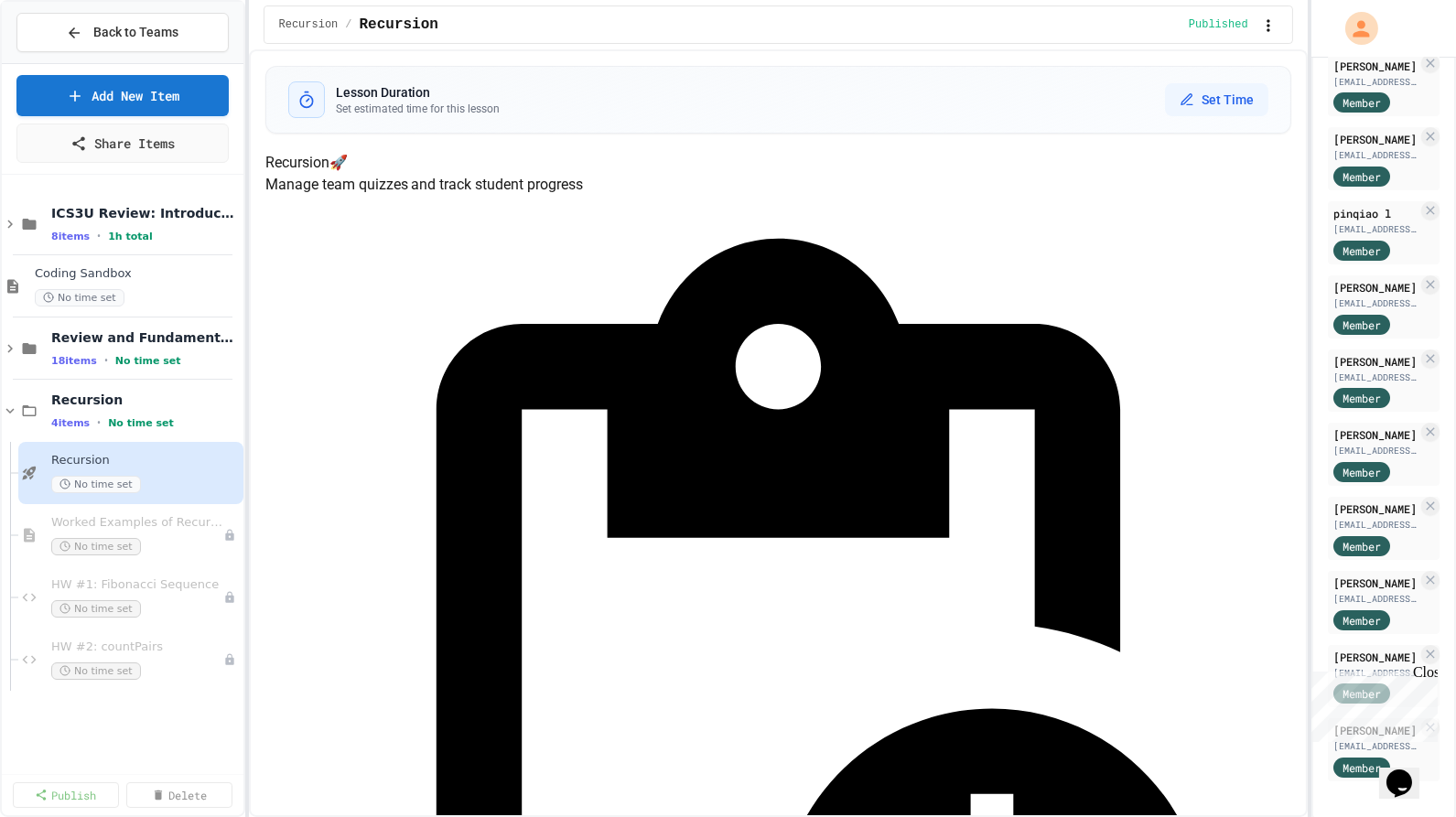
click at [7, 405] on icon at bounding box center [10, 411] width 17 height 17
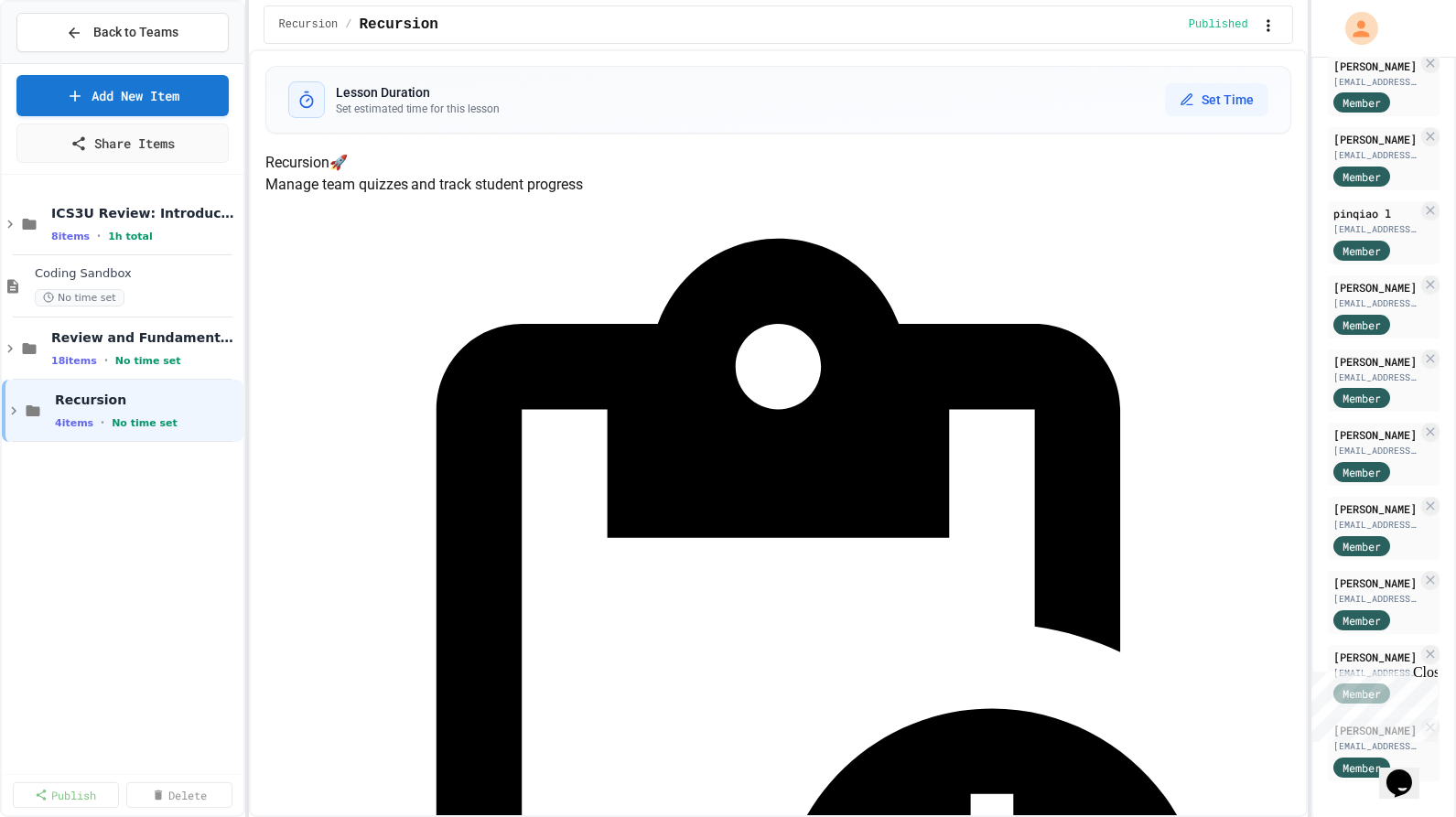
click at [81, 260] on div "Coding Sandbox No time set" at bounding box center [123, 286] width 242 height 62
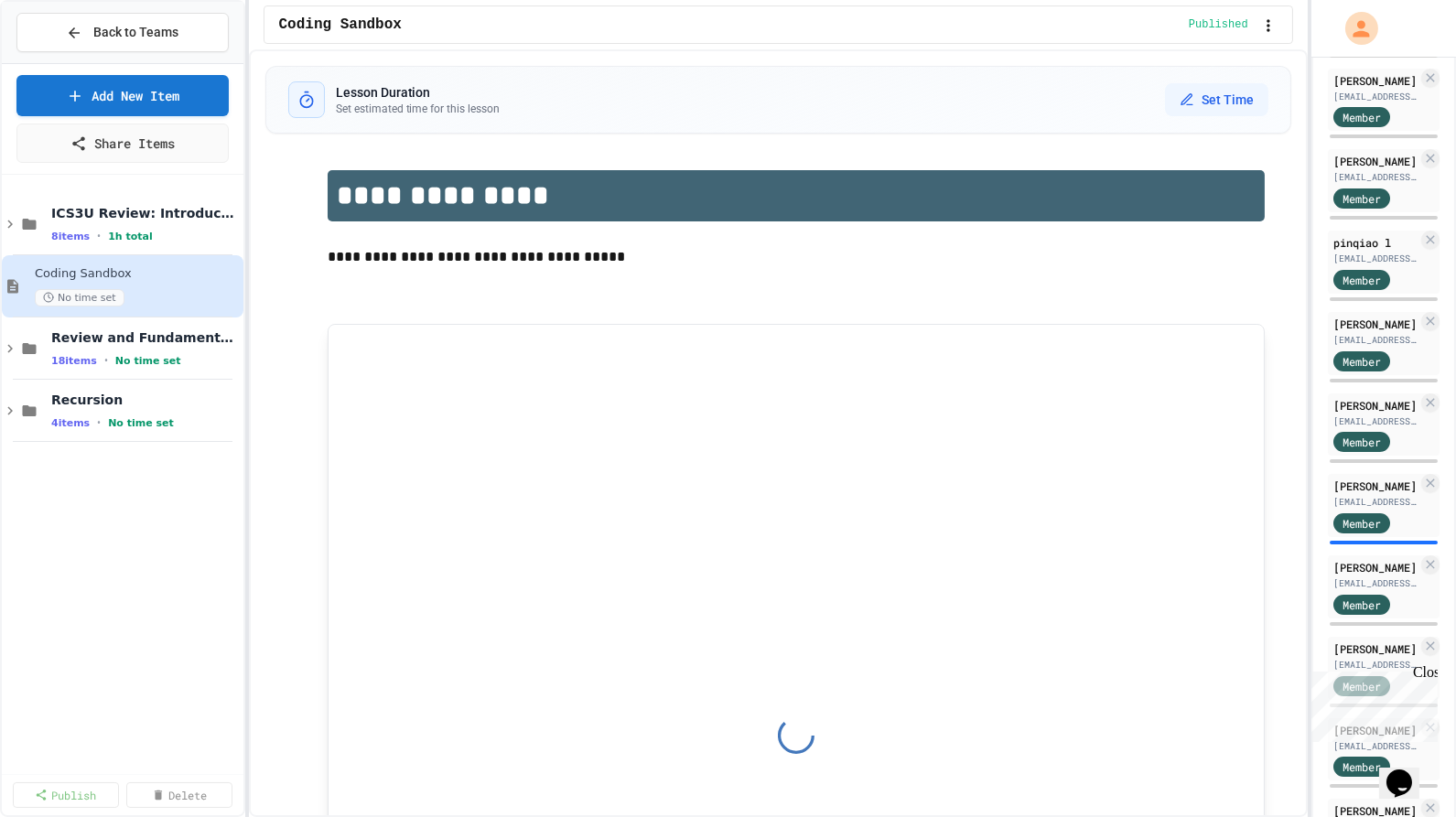
scroll to position [435, 0]
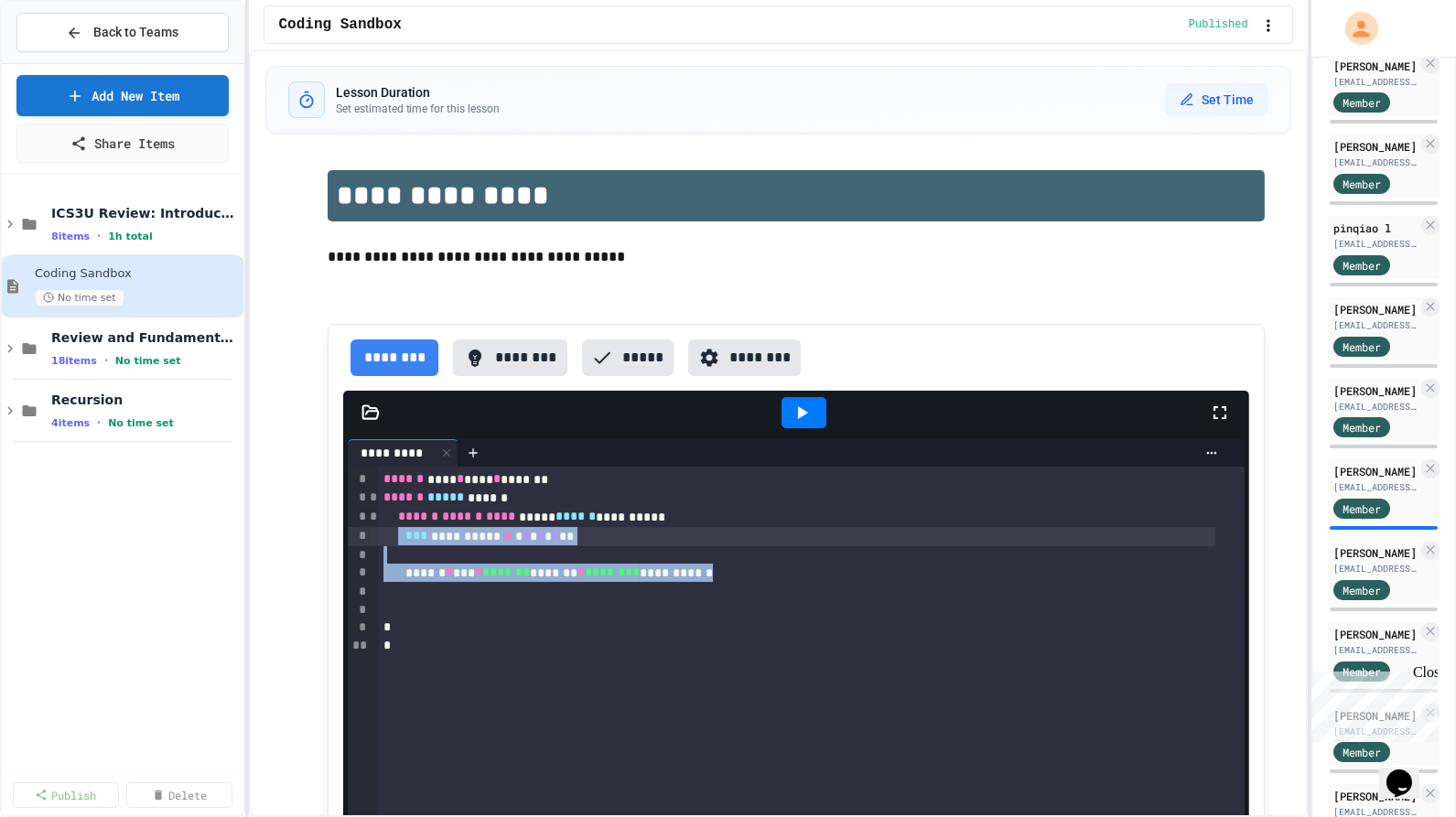
drag, startPoint x: 746, startPoint y: 574, endPoint x: 401, endPoint y: 539, distance: 346.8
click at [401, 539] on div "**********" at bounding box center [811, 757] width 867 height 582
